Goal: Task Accomplishment & Management: Complete application form

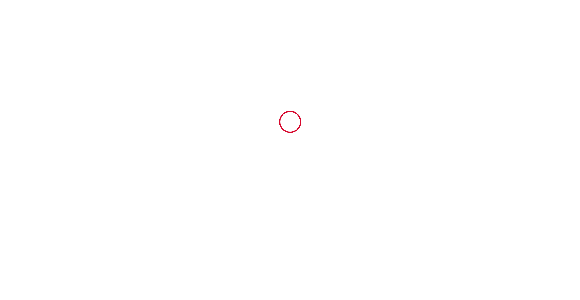
type input "6714152"
type input "Bulles gonflables Love room -Love Home XO"
type input "[STREET_ADDRESS]"
type input "16370"
type input "Cherves-[GEOGRAPHIC_DATA]"
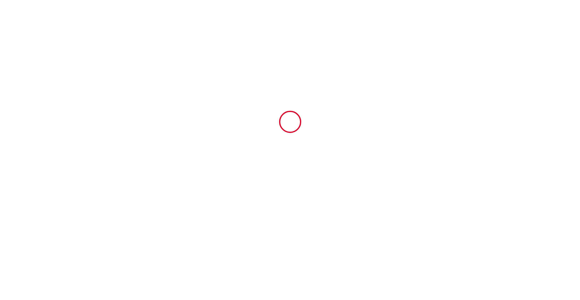
type input "[GEOGRAPHIC_DATA]"
type input "[DATE]"
type input "2"
type input "0"
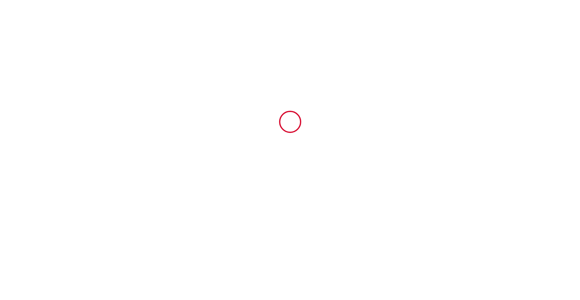
type input "500"
type input "295"
type input "[PERSON_NAME]"
type input "PUYBAREAU"
type input "[STREET_ADDRESS]"
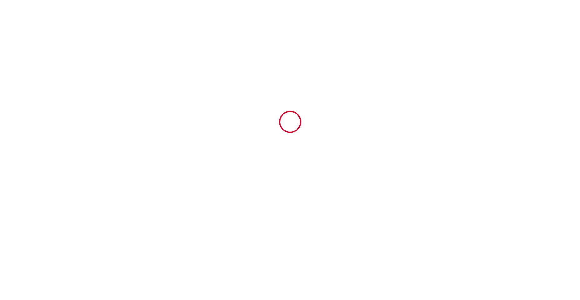
type input "16370"
type input "Cherves-[GEOGRAPHIC_DATA]"
type input "[GEOGRAPHIC_DATA]"
type input "[EMAIL_ADDRESS][DOMAIN_NAME]"
type input "Manon & [PERSON_NAME]"
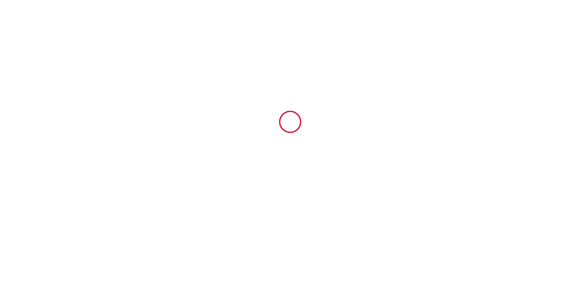
type input "PASQUIER - FAURE"
type input "70 lieu dit le mas"
type input "87200"
type input "SAINT JUNIEN"
type input "[EMAIL_ADDRESS][DOMAIN_NAME]"
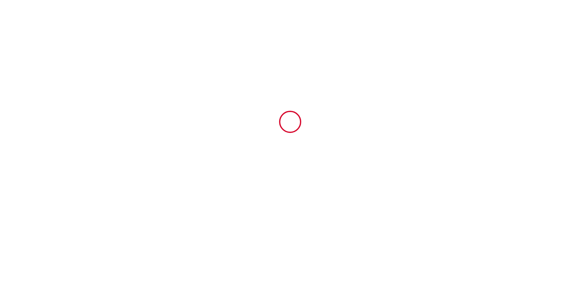
type input "[PHONE_NUMBER]"
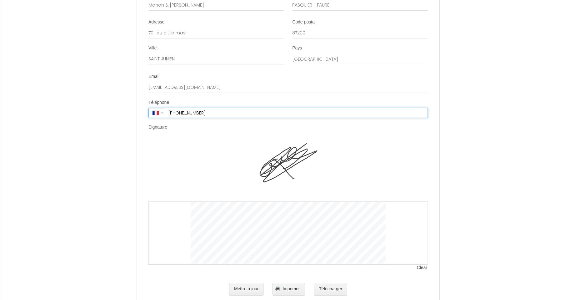
scroll to position [1336, 0]
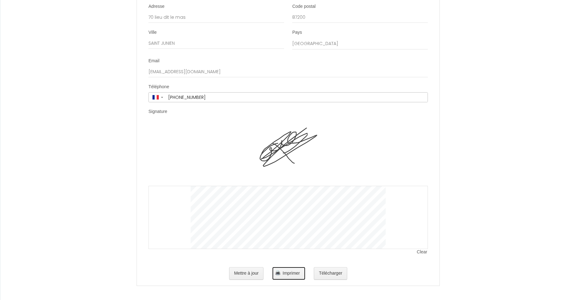
drag, startPoint x: 443, startPoint y: 133, endPoint x: 443, endPoint y: 234, distance: 100.6
click at [296, 267] on button "Imprimer" at bounding box center [288, 273] width 32 height 12
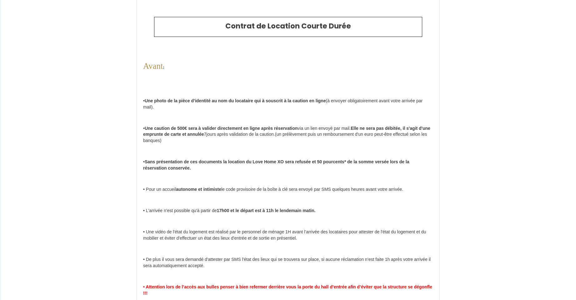
scroll to position [0, 0]
